Goal: Task Accomplishment & Management: Complete application form

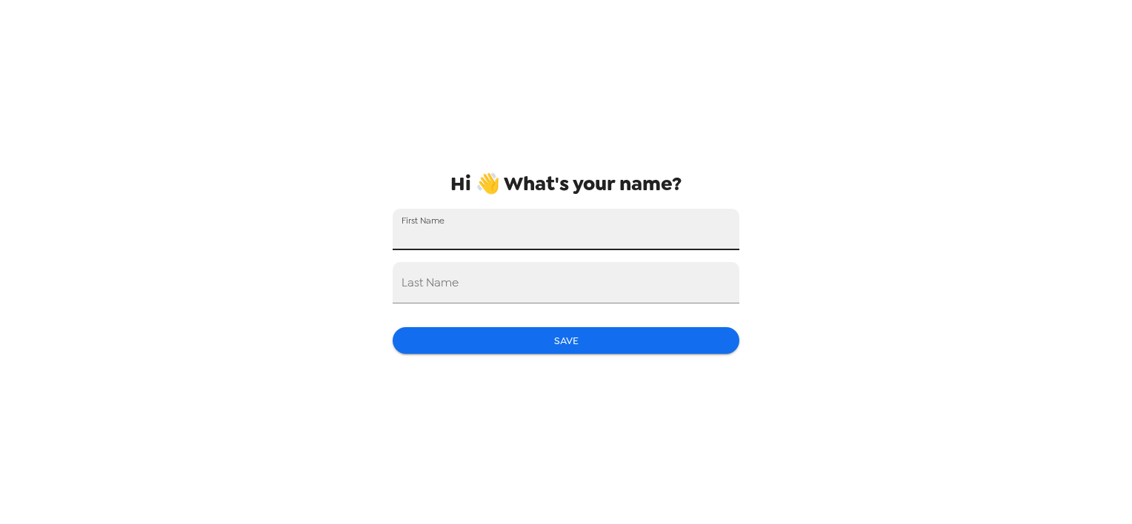
click at [630, 230] on input "First Name" at bounding box center [566, 229] width 347 height 41
type input "Dietrich"
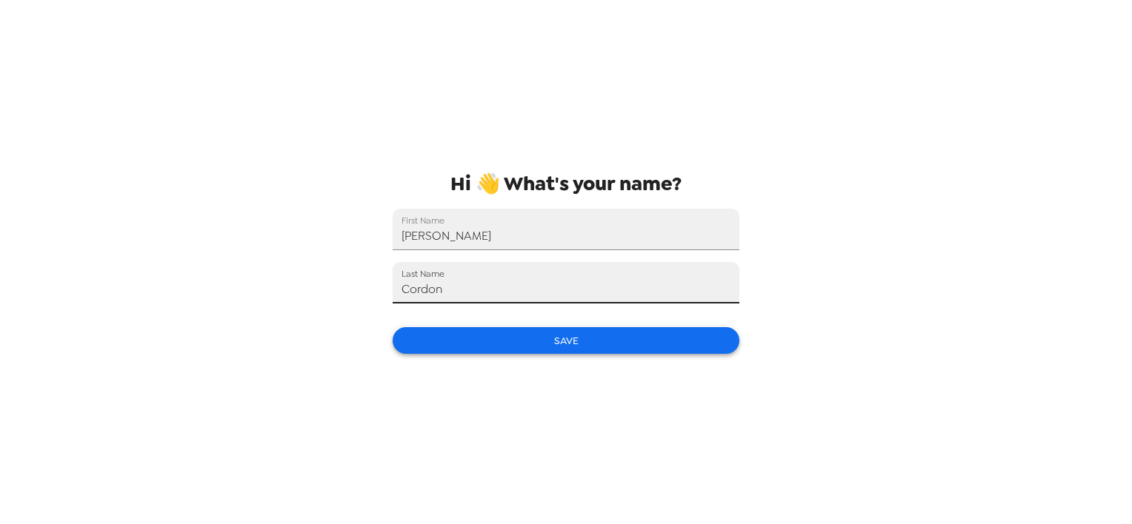
type input "Cordon"
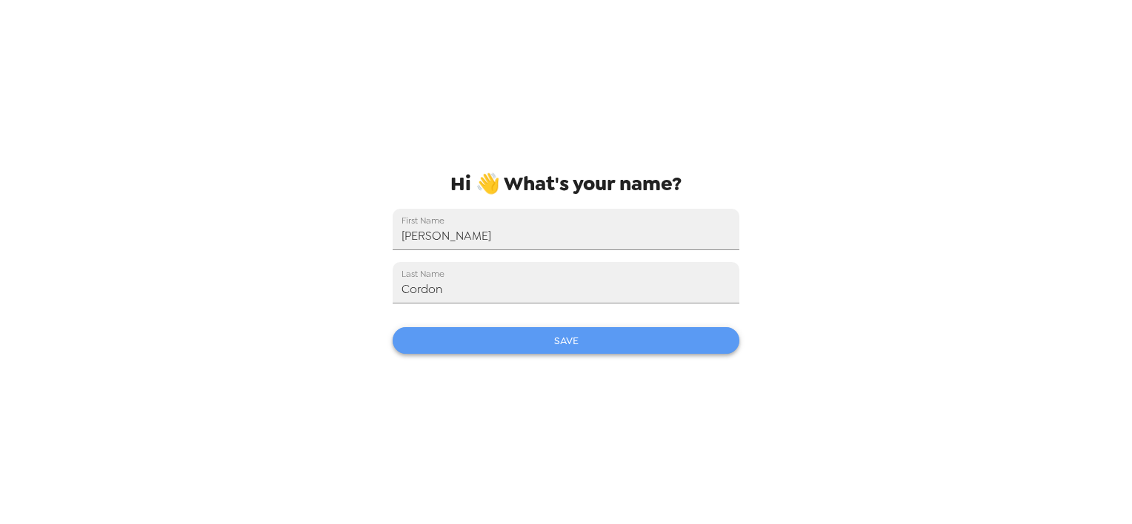
click at [501, 347] on button "Save" at bounding box center [566, 340] width 347 height 27
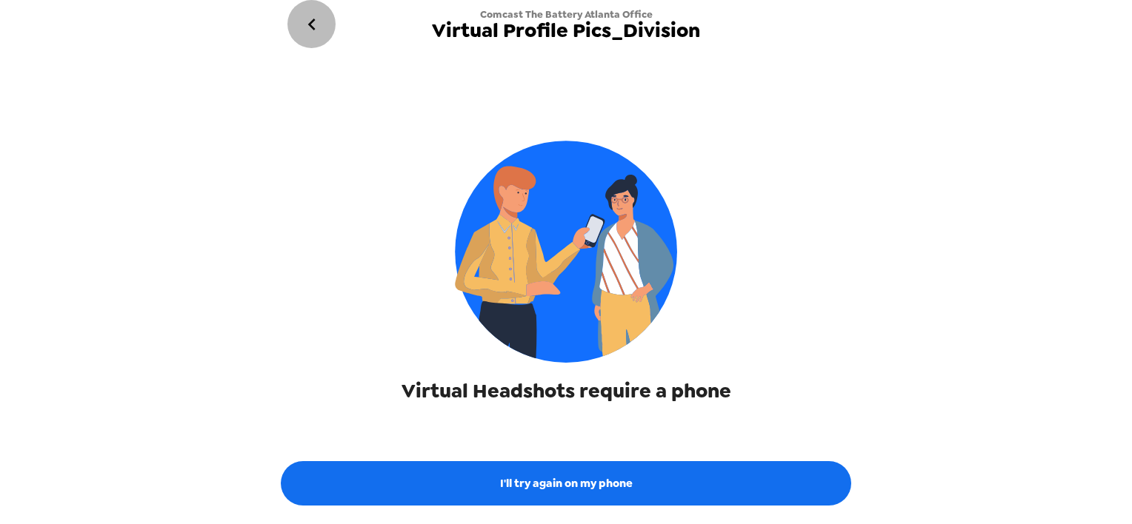
click at [307, 18] on icon "go back" at bounding box center [312, 25] width 24 height 24
